Goal: Task Accomplishment & Management: Use online tool/utility

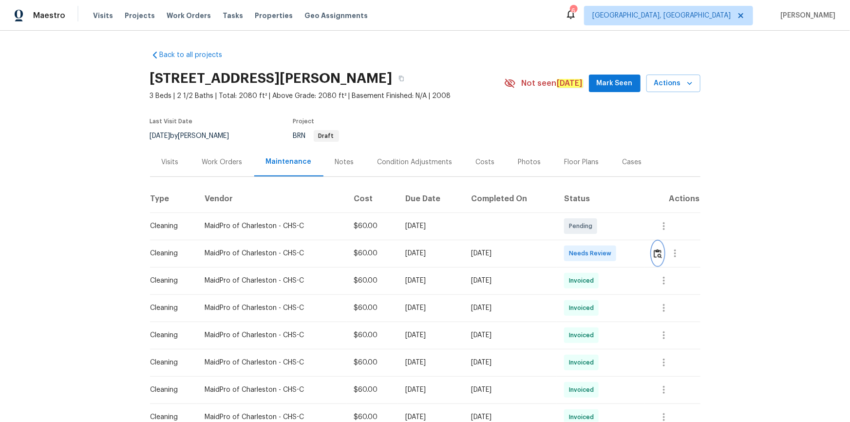
click at [657, 253] on img "button" at bounding box center [658, 253] width 8 height 9
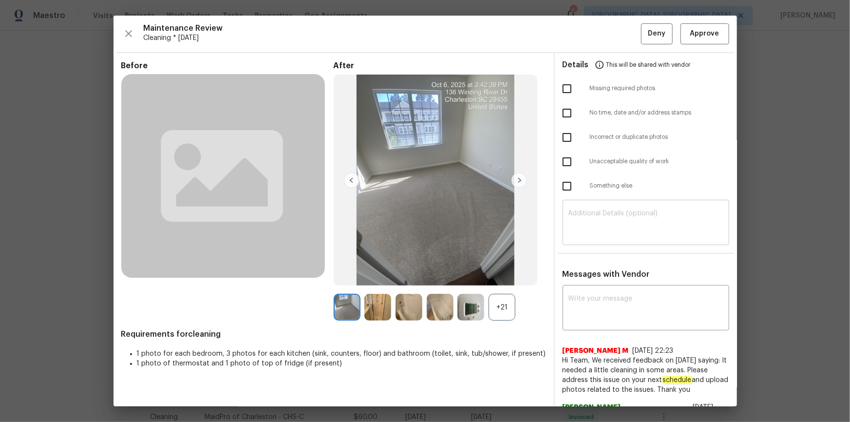
click at [608, 206] on div "​" at bounding box center [645, 223] width 167 height 43
paste textarea "Maintenance Audit Team: Hello! Unfortunately, this cleaning visit completed on …"
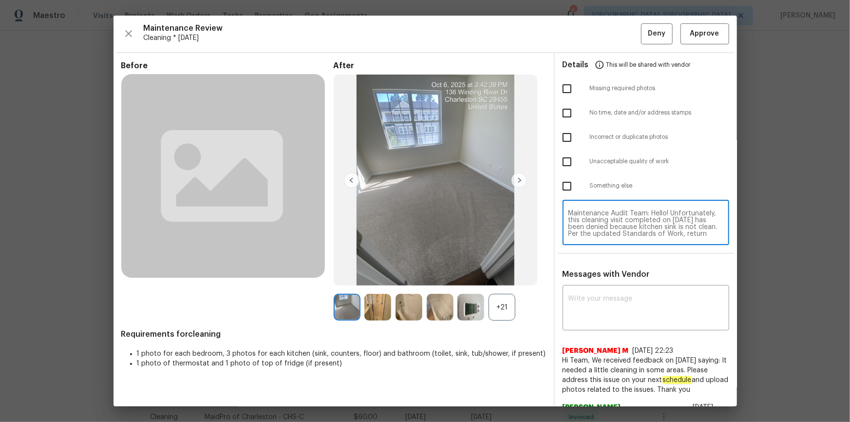
scroll to position [75, 0]
type textarea "Maintenance Audit Team: Hello! Unfortunately, this cleaning visit completed on …"
click at [610, 287] on div "x ​" at bounding box center [645, 308] width 167 height 43
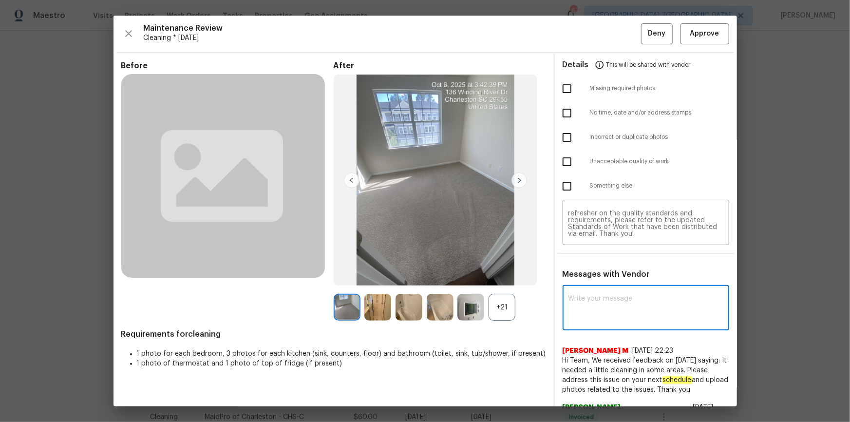
paste textarea "Maintenance Audit Team: Hello! Unfortunately, this cleaning visit completed on …"
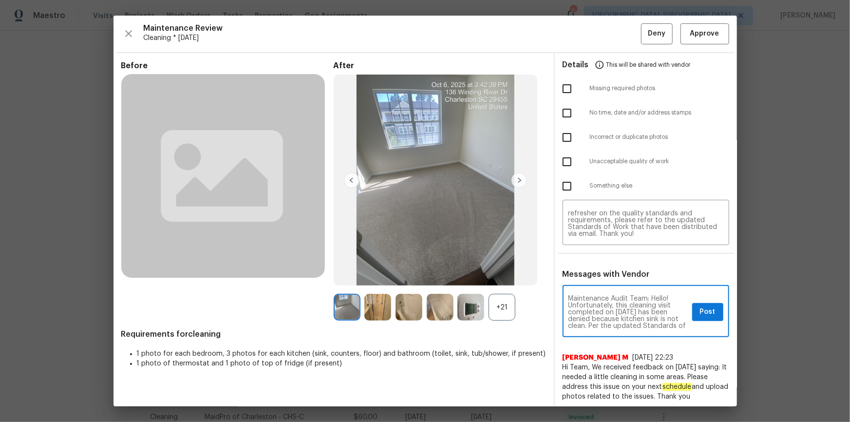
scroll to position [18, 0]
type textarea "Maintenance Audit Team: Hello! Unfortunately, this cleaning visit completed on …"
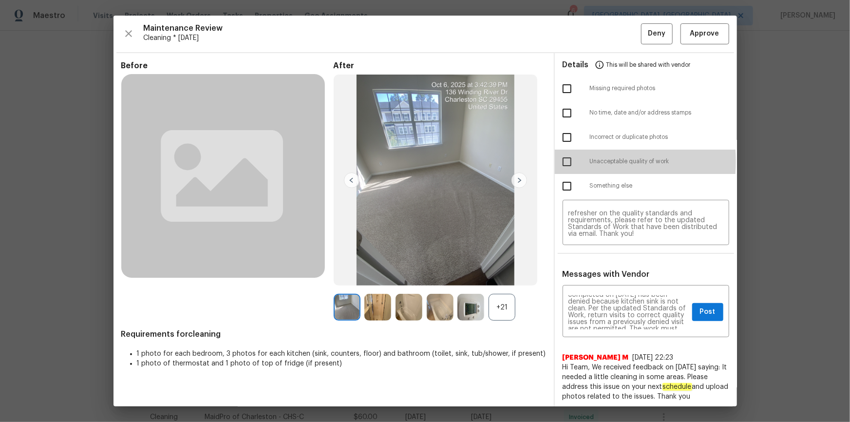
click at [565, 161] on input "checkbox" at bounding box center [567, 161] width 20 height 20
checkbox input "true"
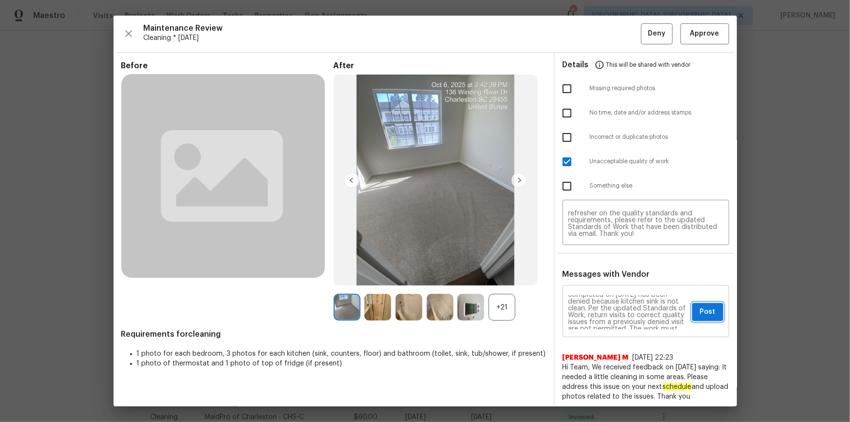
click at [700, 303] on button "Post" at bounding box center [707, 312] width 31 height 18
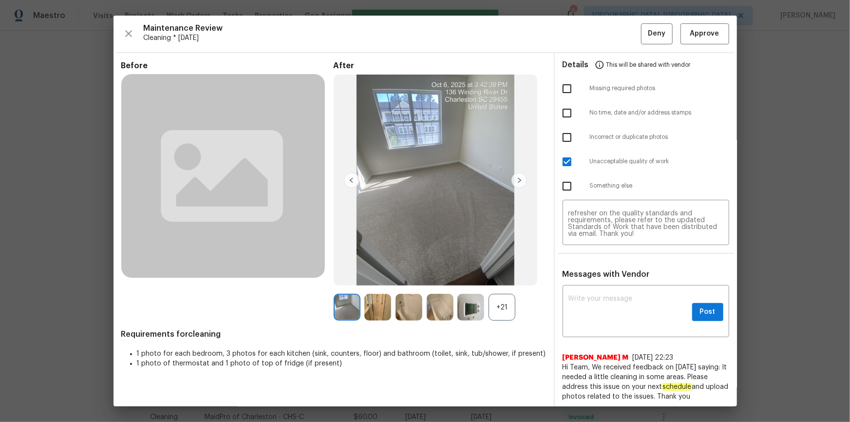
scroll to position [0, 0]
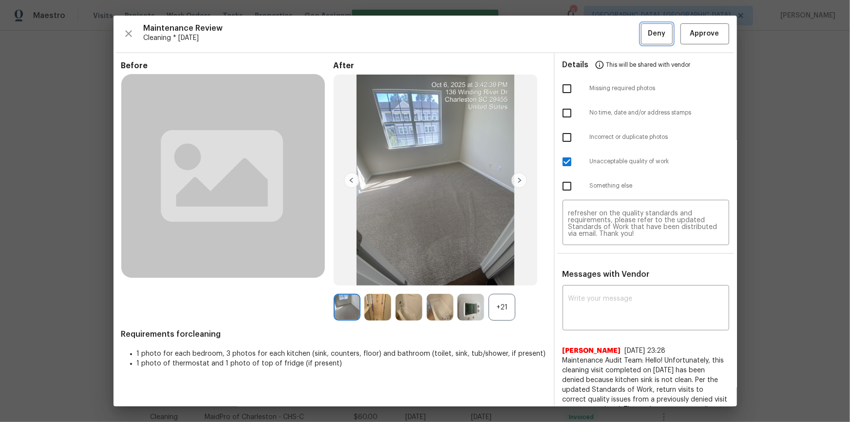
click at [648, 37] on span "Deny" at bounding box center [657, 34] width 18 height 12
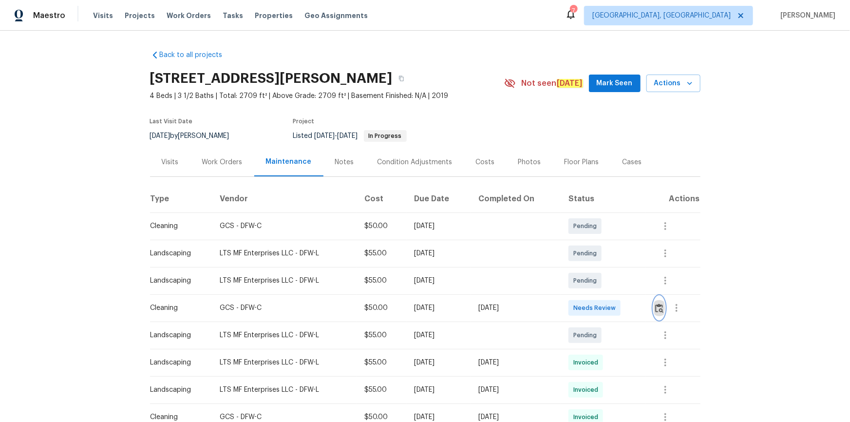
click at [661, 310] on img "button" at bounding box center [659, 307] width 8 height 9
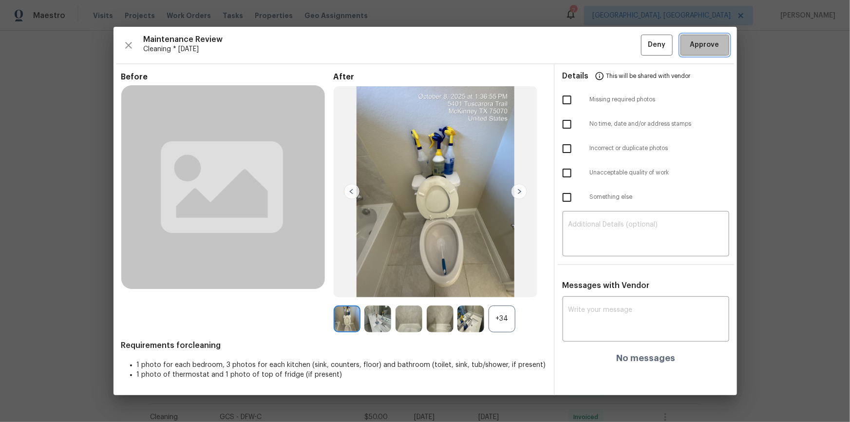
click at [722, 42] on button "Approve" at bounding box center [704, 45] width 49 height 21
